Goal: Information Seeking & Learning: Understand process/instructions

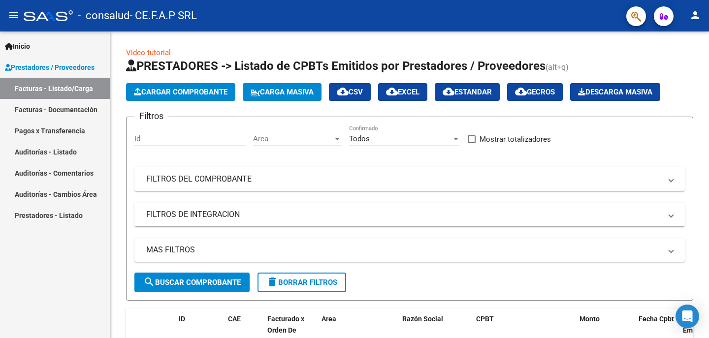
click at [696, 12] on mat-icon "person" at bounding box center [695, 15] width 12 height 12
click at [630, 49] on div at bounding box center [354, 169] width 709 height 338
click at [663, 20] on icon "button" at bounding box center [664, 16] width 8 height 7
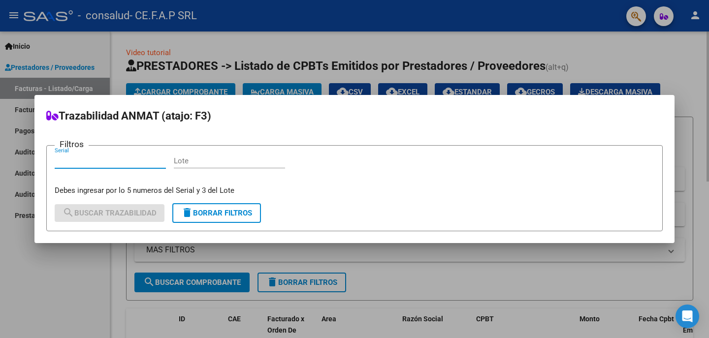
drag, startPoint x: 617, startPoint y: 64, endPoint x: 627, endPoint y: 35, distance: 31.0
click at [618, 60] on div at bounding box center [354, 169] width 709 height 338
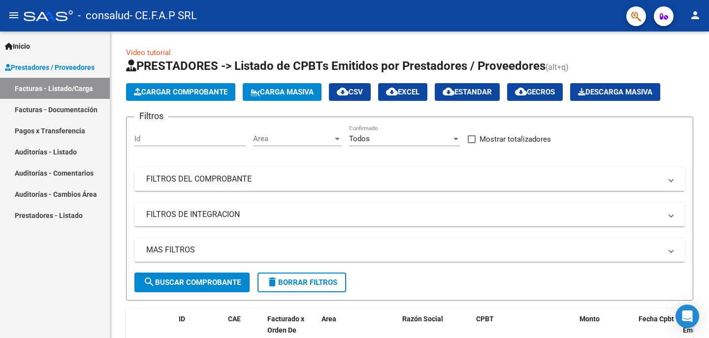
click at [37, 48] on link "Inicio" at bounding box center [55, 45] width 110 height 21
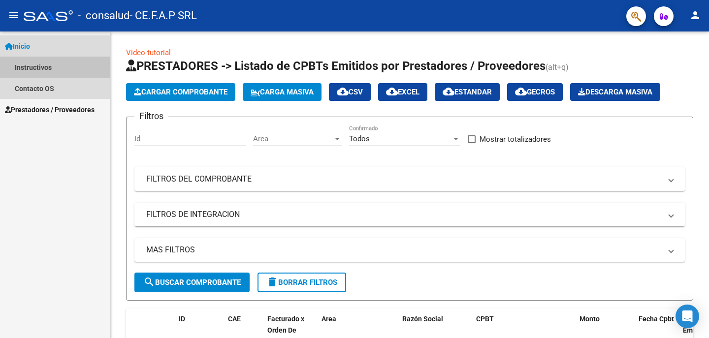
click at [58, 66] on link "Instructivos" at bounding box center [55, 67] width 110 height 21
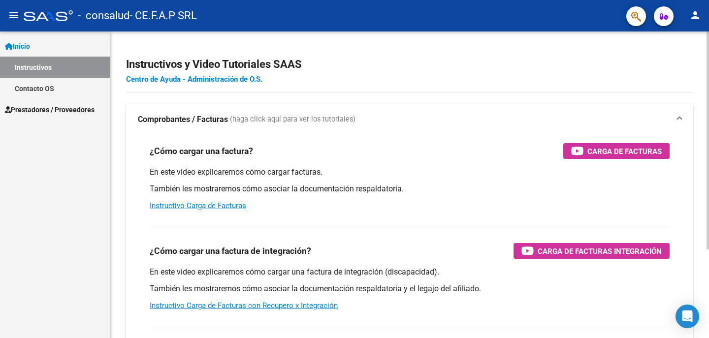
click at [248, 80] on link "Centro de Ayuda - Administración de O.S." at bounding box center [194, 79] width 136 height 9
